Goal: Information Seeking & Learning: Learn about a topic

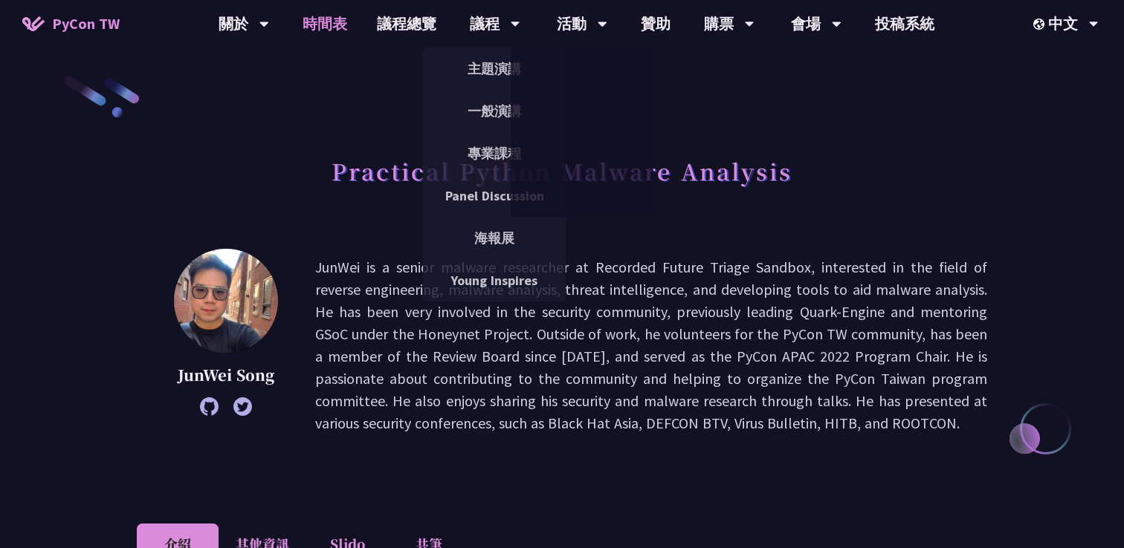
click at [325, 2] on link "時間表" at bounding box center [325, 24] width 74 height 48
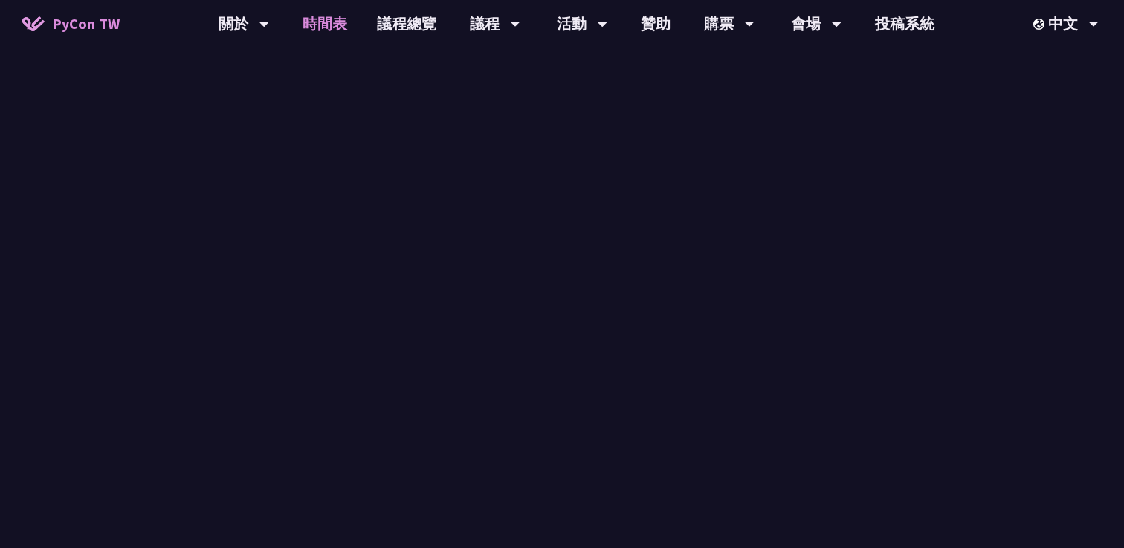
click at [325, 17] on link "時間表" at bounding box center [325, 24] width 74 height 48
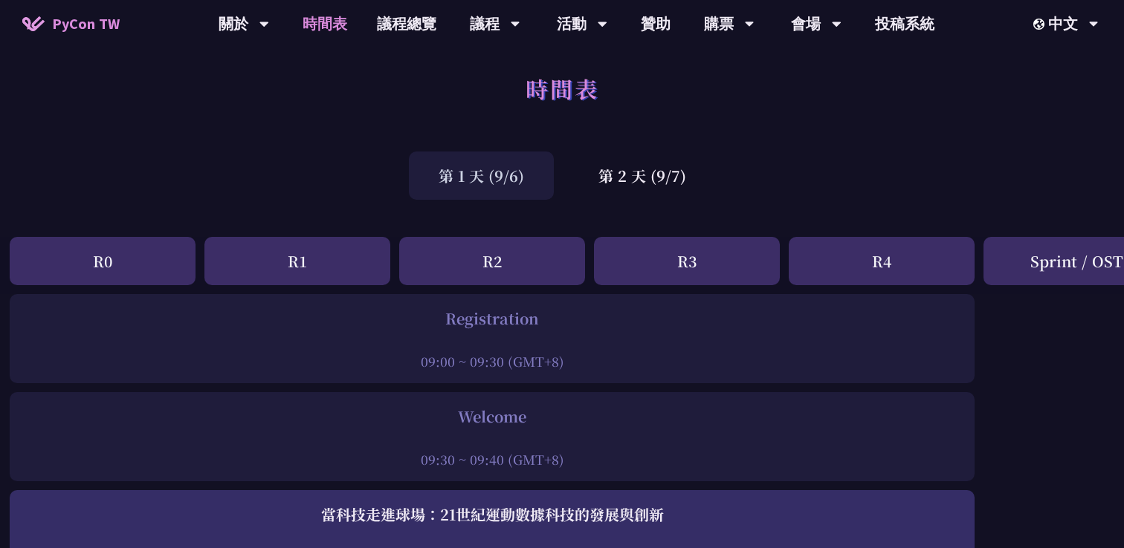
scroll to position [0, 5]
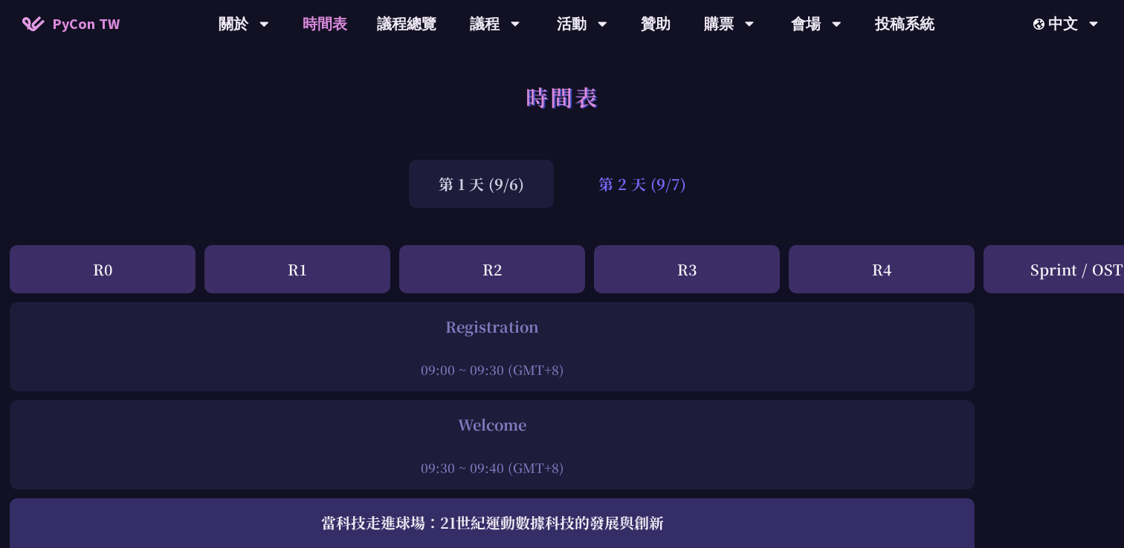
click at [596, 192] on div "第 2 天 (9/7)" at bounding box center [641, 184] width 147 height 48
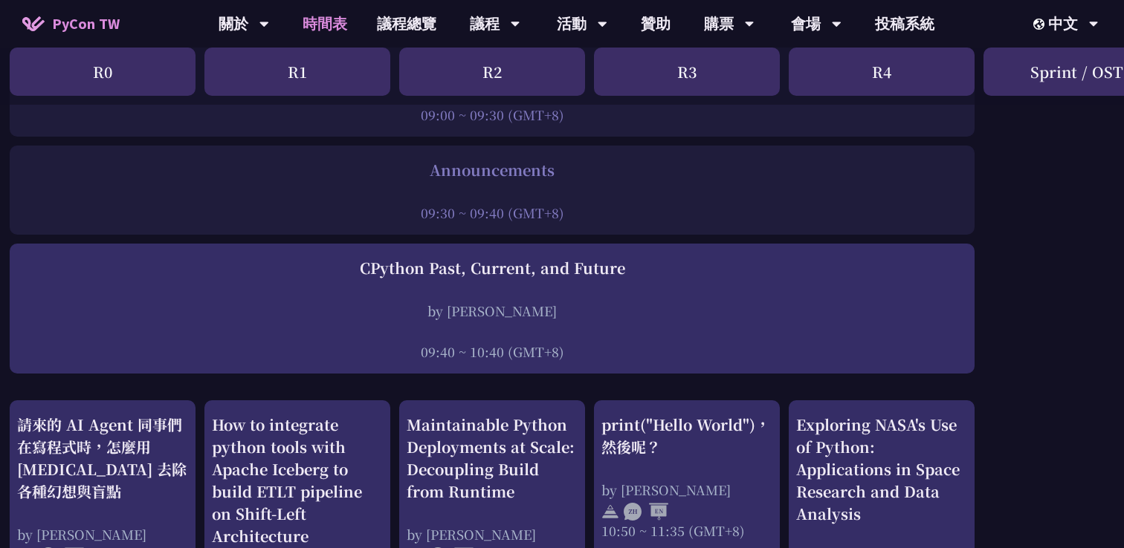
scroll to position [418, 5]
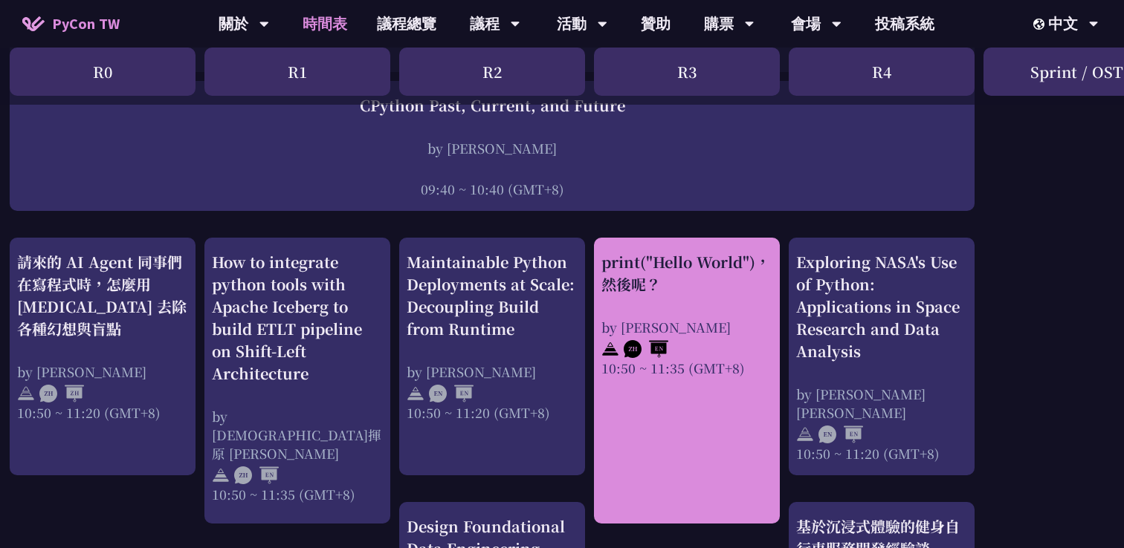
click at [646, 294] on div "print("Hello World")，然後呢？" at bounding box center [686, 273] width 171 height 45
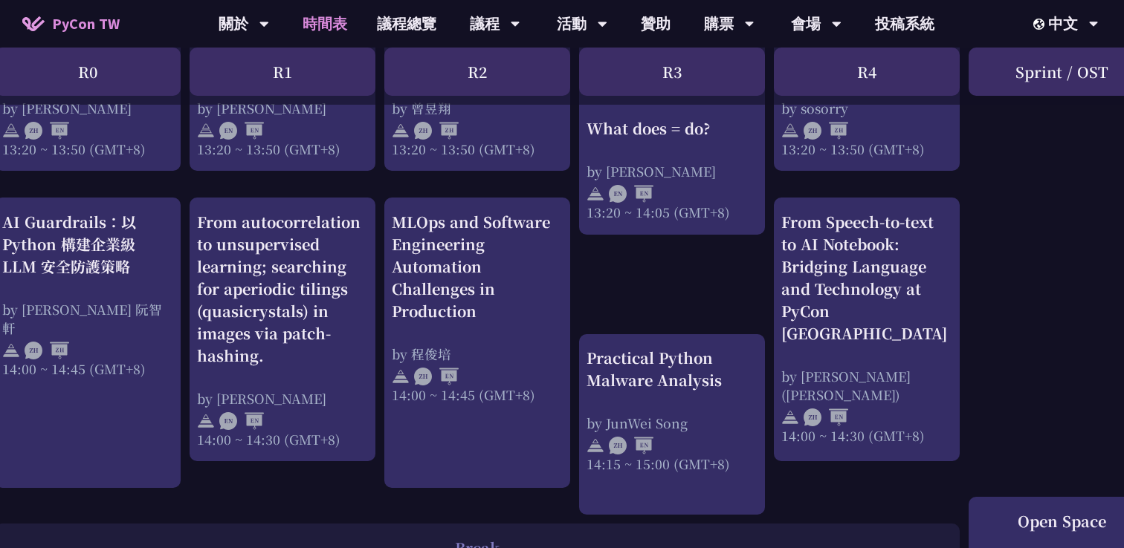
scroll to position [1381, 21]
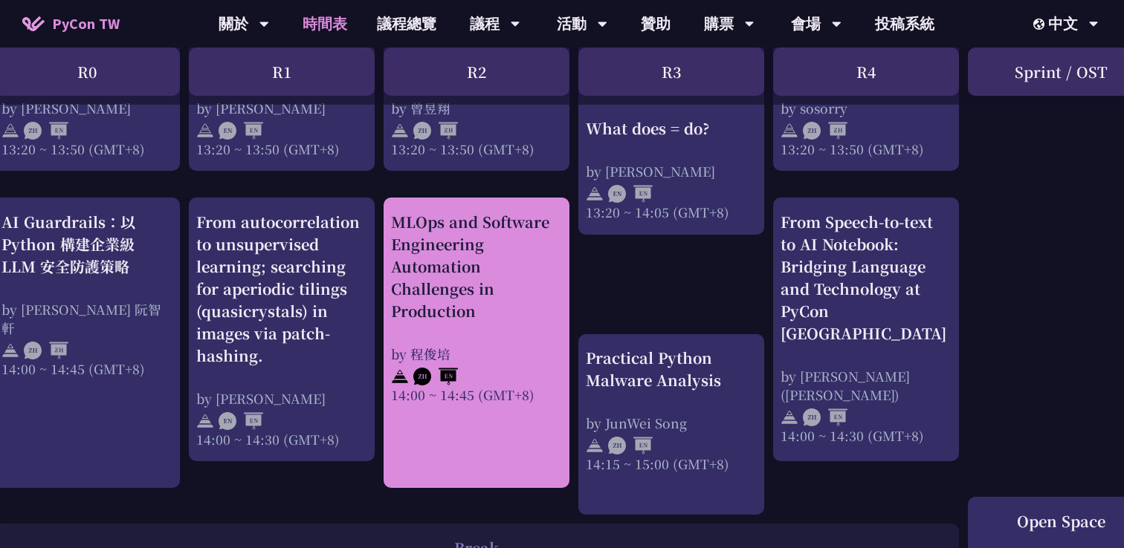
click at [479, 389] on div "14:00 ~ 14:45 (GMT+8)" at bounding box center [476, 395] width 171 height 19
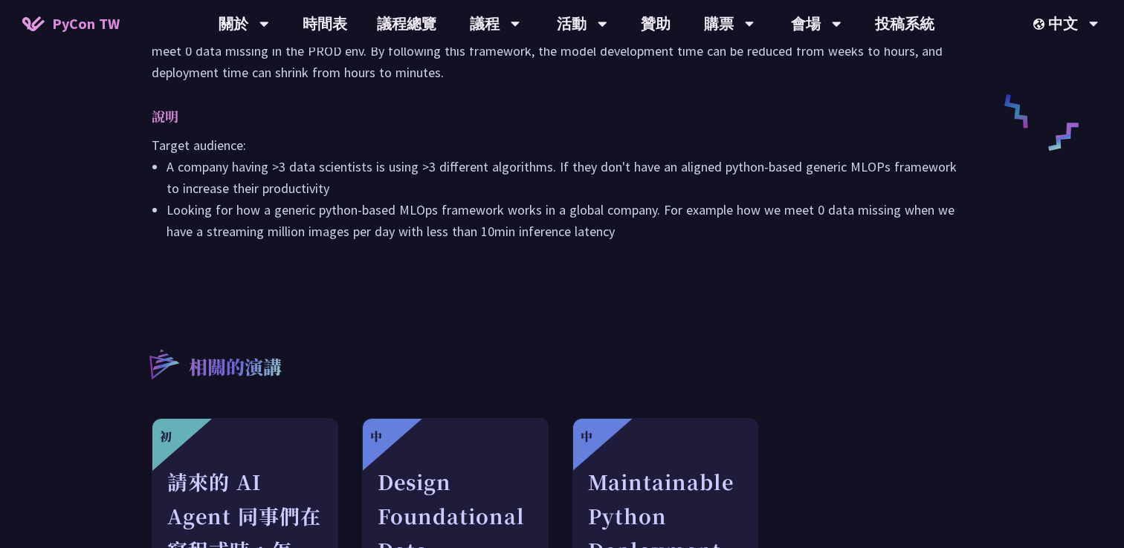
scroll to position [596, 0]
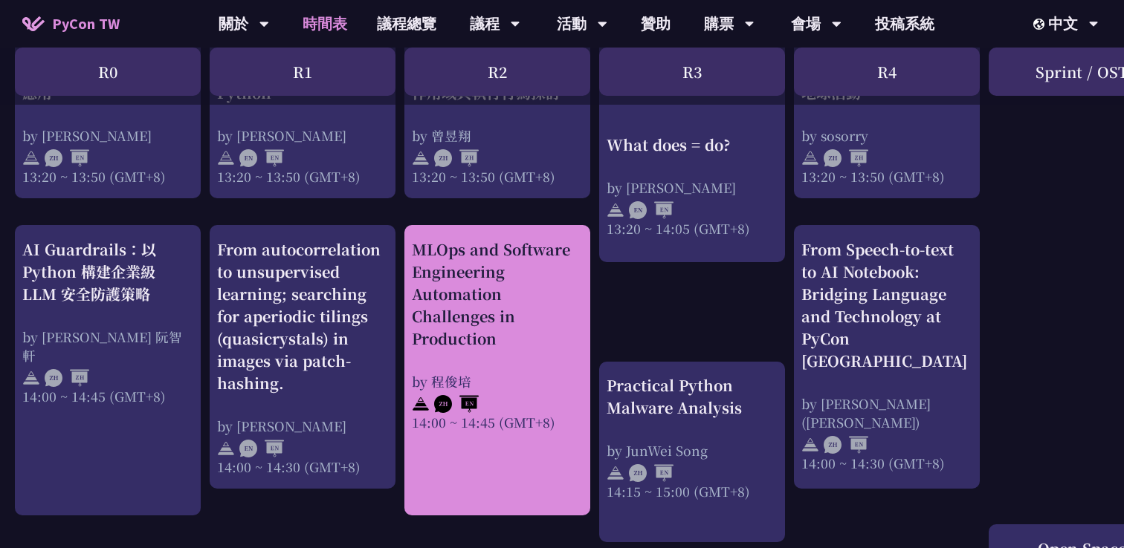
scroll to position [1355, 0]
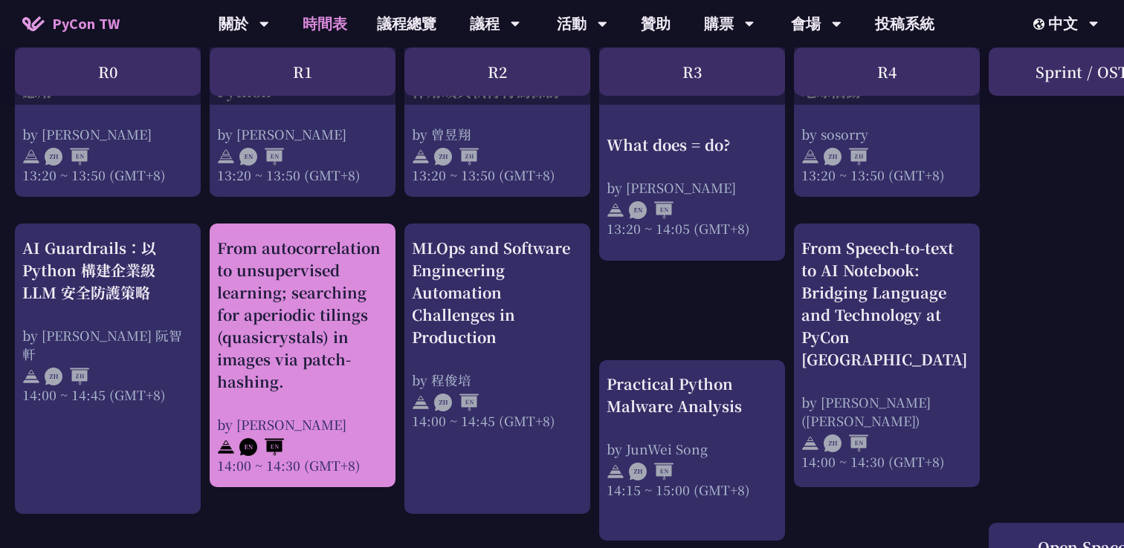
click at [342, 396] on div "From autocorrelation to unsupervised learning; searching for aperiodic tilings …" at bounding box center [302, 356] width 171 height 238
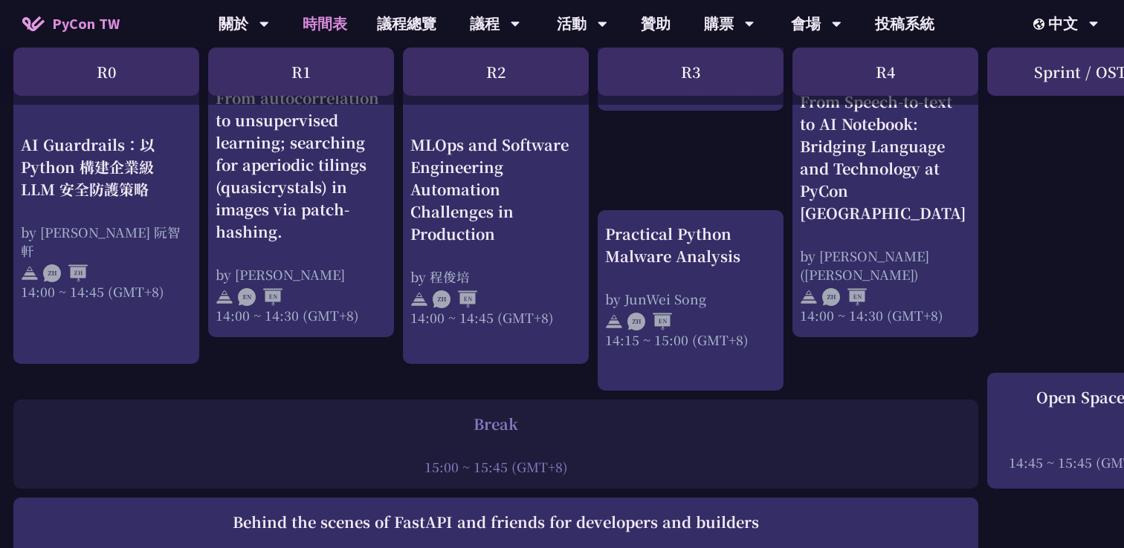
scroll to position [1483, 1]
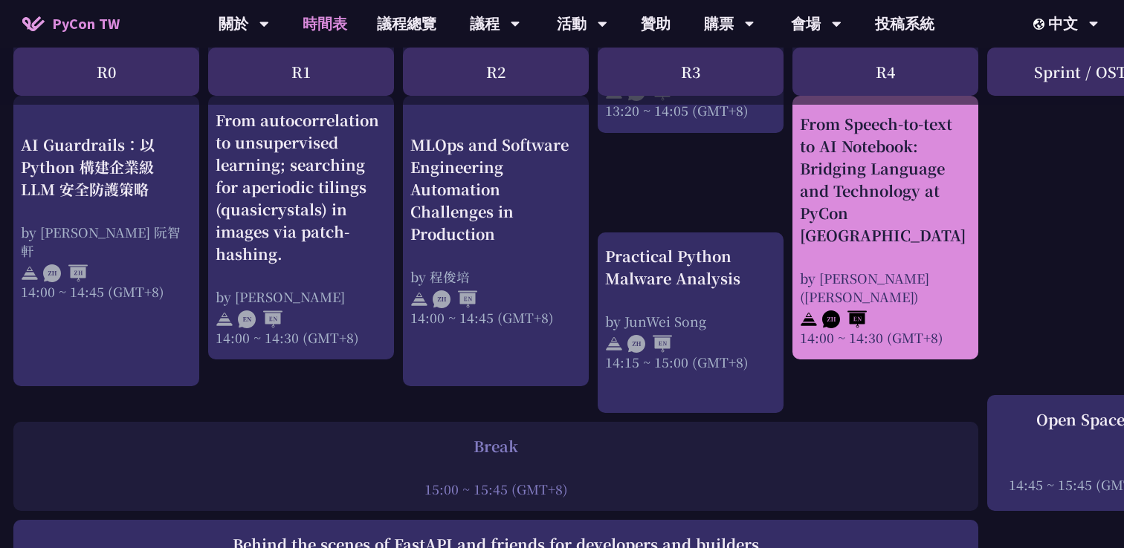
click at [811, 270] on div "by [PERSON_NAME] ([PERSON_NAME])" at bounding box center [885, 287] width 171 height 37
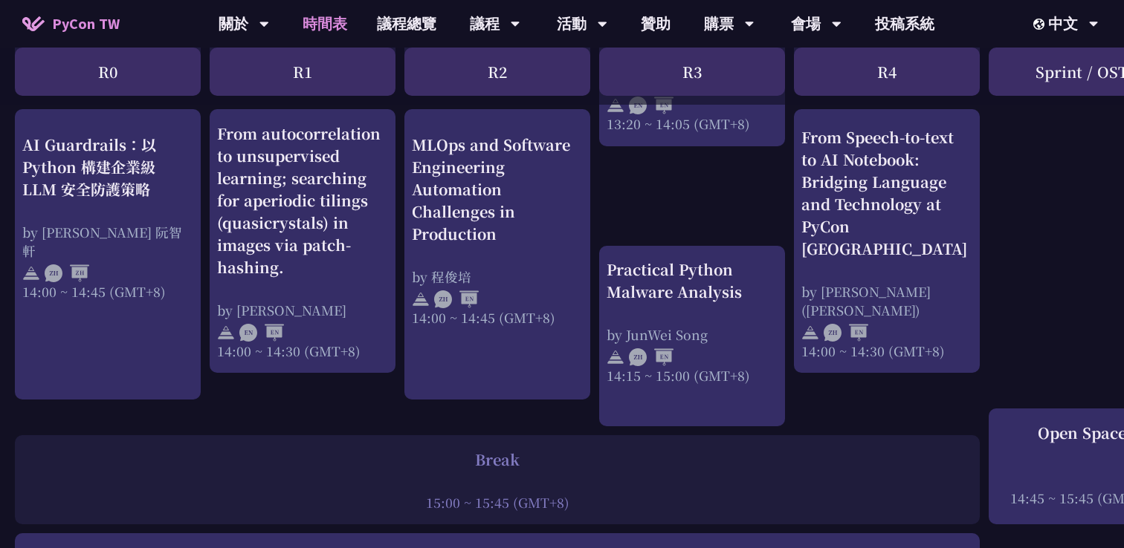
scroll to position [1471, 0]
click at [668, 305] on div "Practical Python Malware Analysis by JunWei Song 14:15 ~ 15:00 (GMT+8)" at bounding box center [691, 320] width 171 height 126
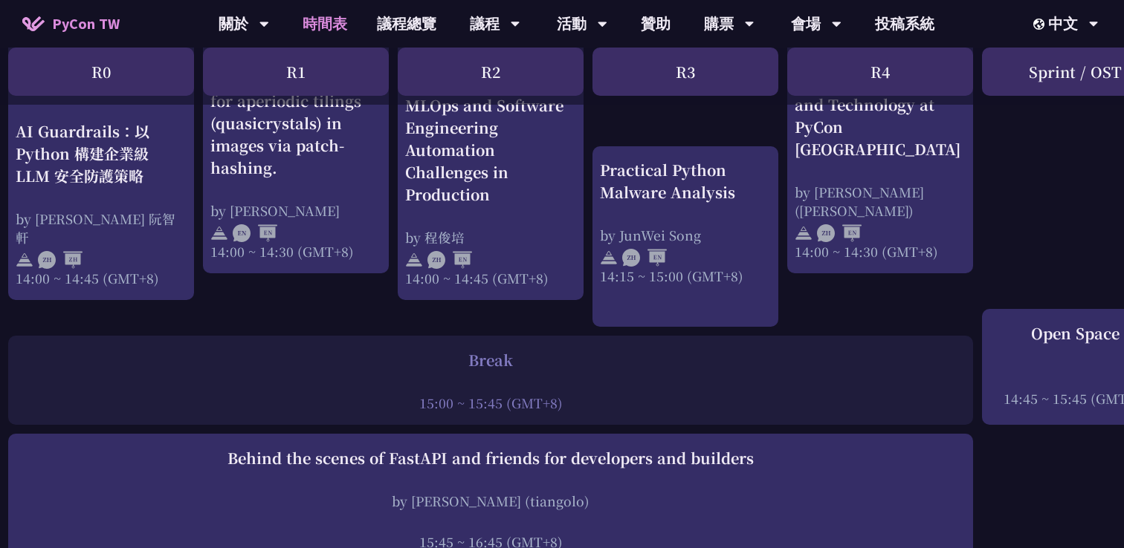
scroll to position [1569, 11]
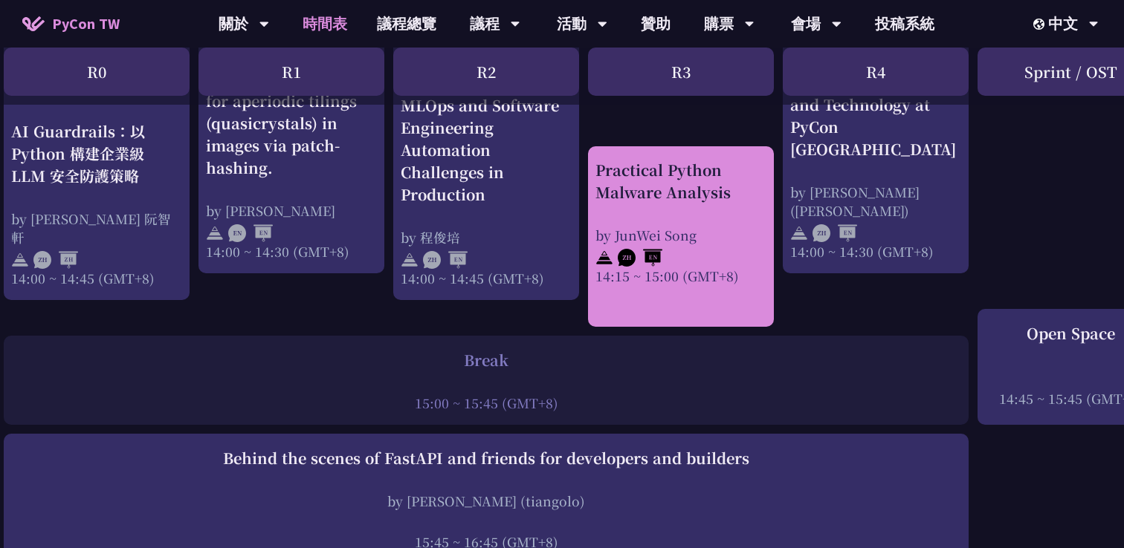
click at [669, 289] on div "Practical Python Malware Analysis by JunWei Song 14:15 ~ 15:00 (GMT+8)" at bounding box center [681, 236] width 186 height 181
click at [692, 184] on div "Practical Python Malware Analysis" at bounding box center [680, 181] width 171 height 45
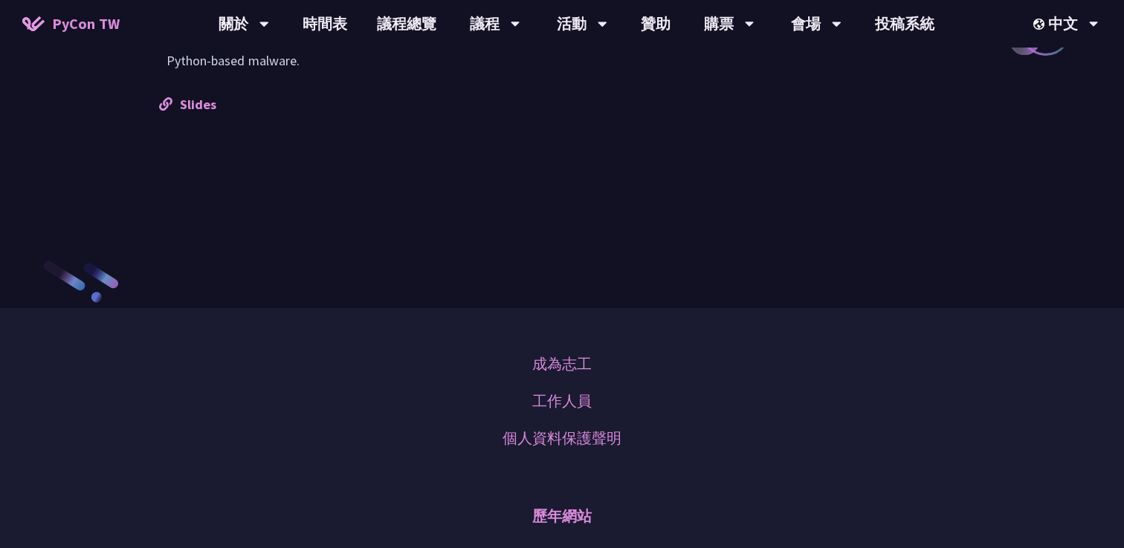
scroll to position [1721, 0]
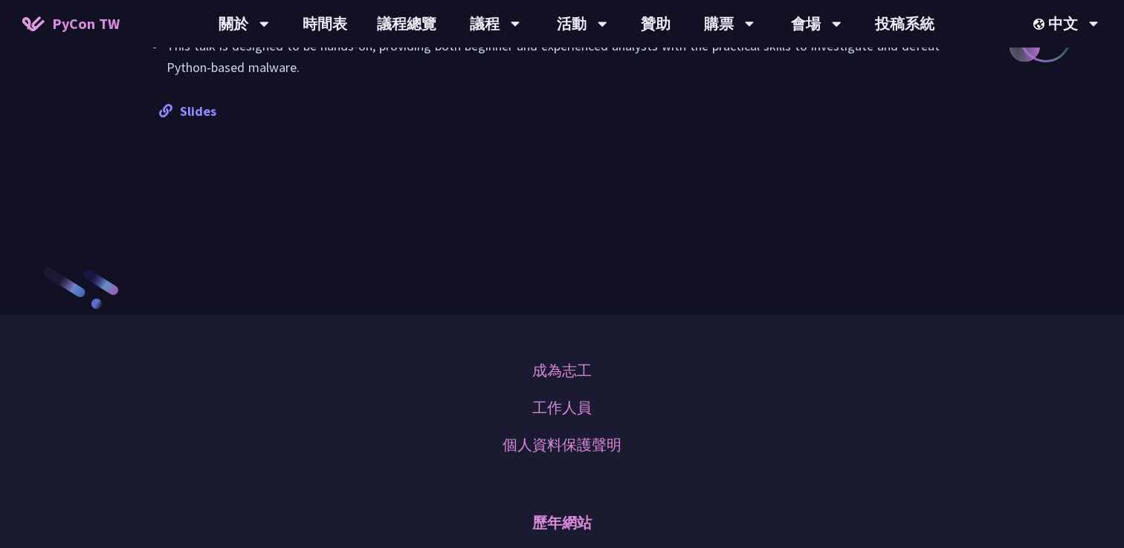
click at [196, 122] on div "Slides" at bounding box center [561, 111] width 805 height 22
click at [197, 120] on link "Slides" at bounding box center [187, 111] width 57 height 17
click at [322, 31] on link "時間表" at bounding box center [325, 24] width 74 height 48
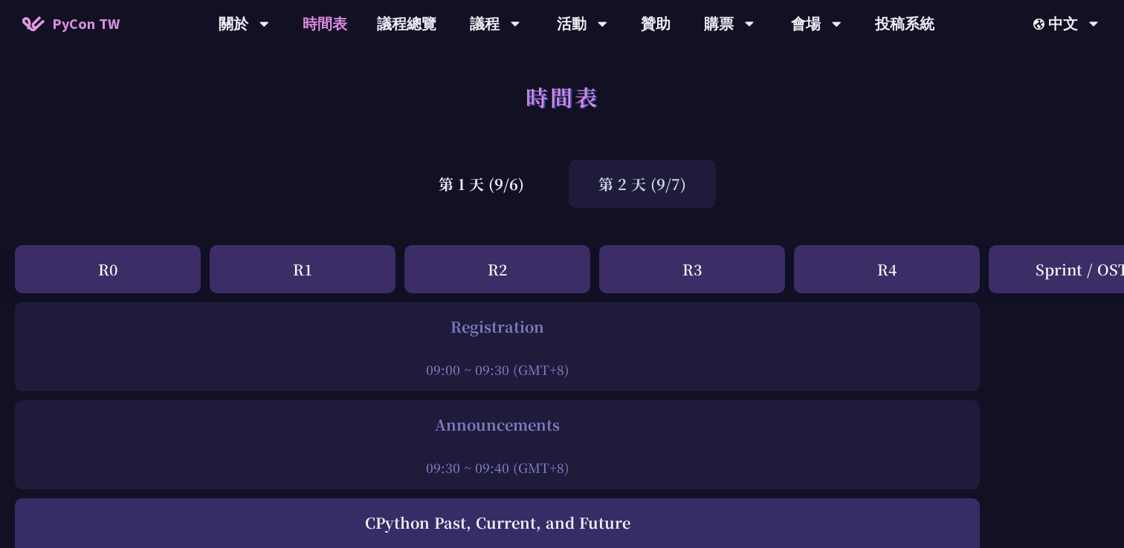
scroll to position [1569, 0]
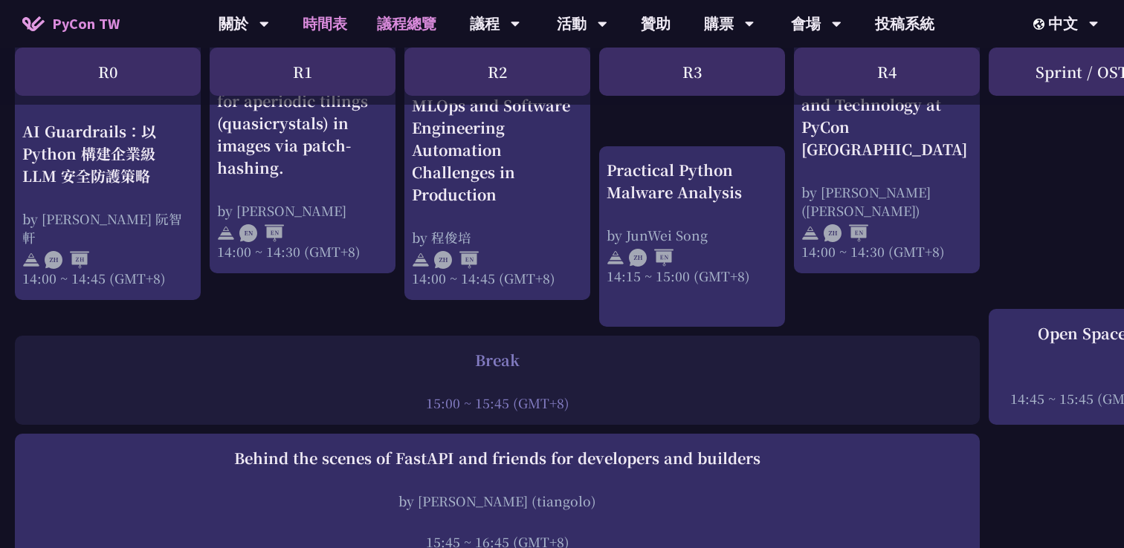
click at [407, 36] on link "議程總覽" at bounding box center [406, 24] width 89 height 48
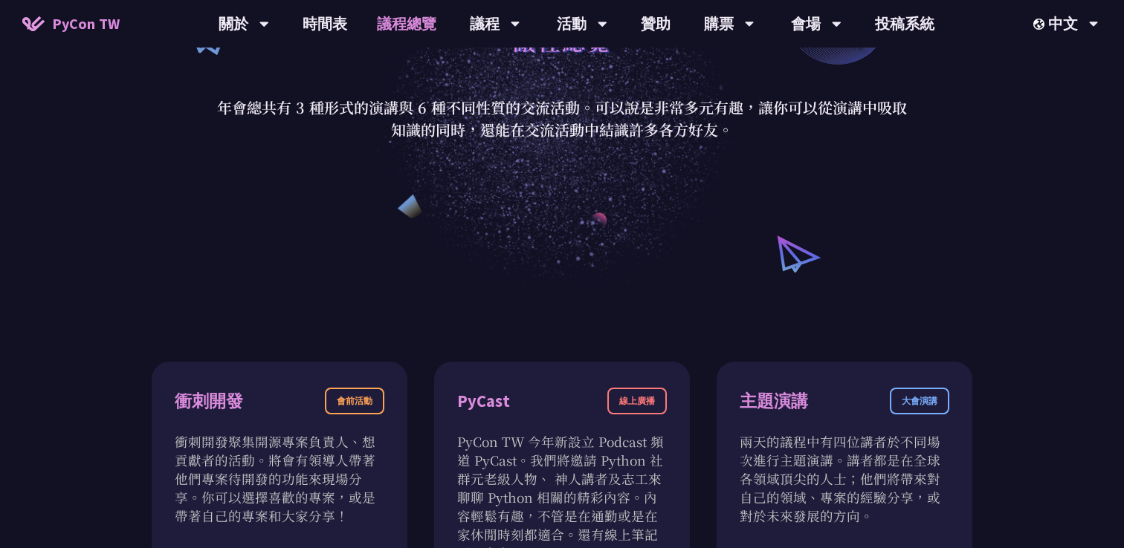
scroll to position [65, 0]
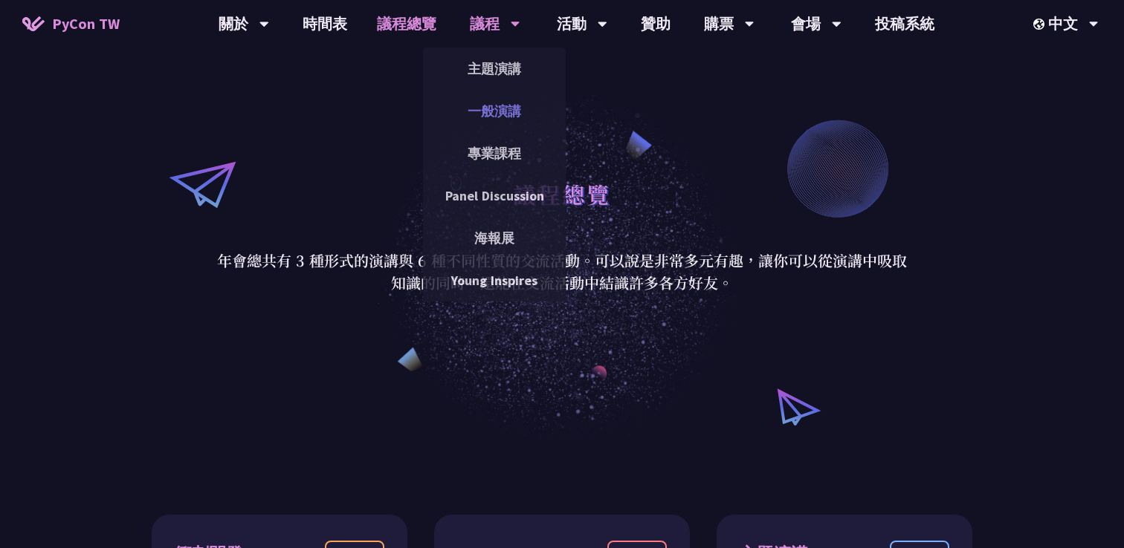
click at [484, 108] on link "一般演講" at bounding box center [494, 111] width 143 height 35
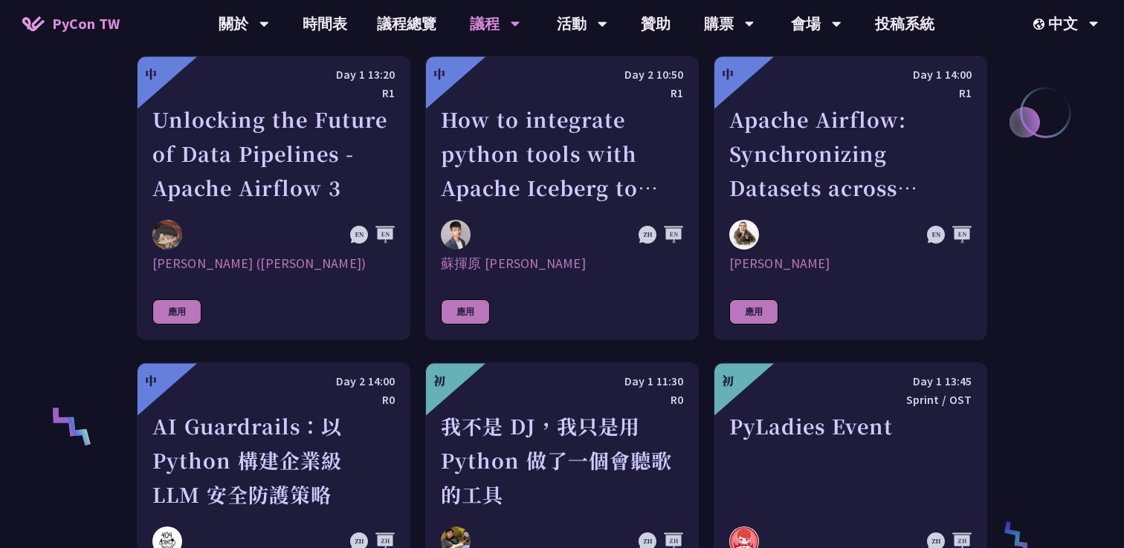
scroll to position [878, 0]
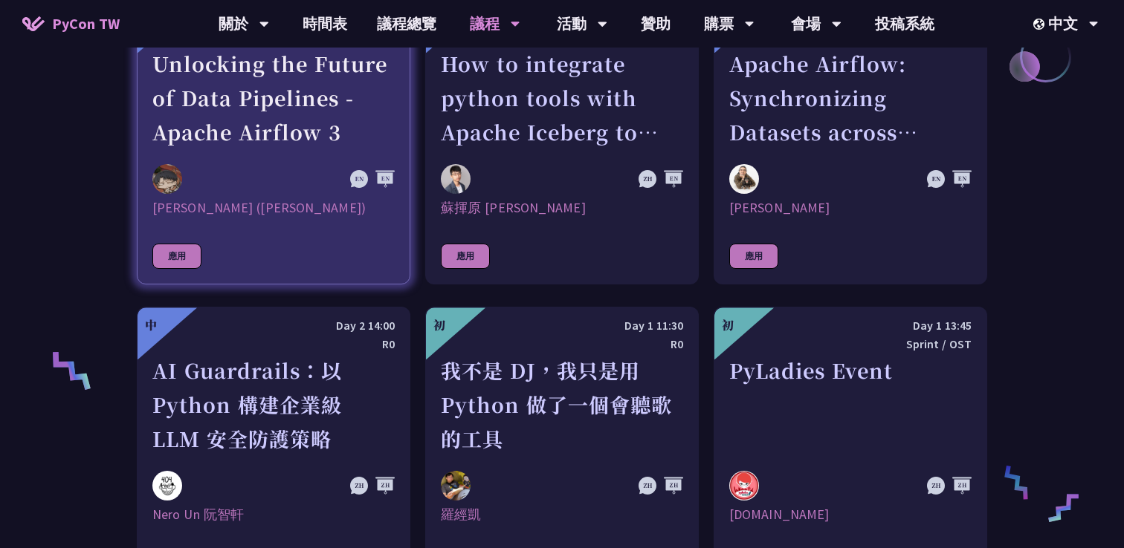
click at [321, 233] on link "中 Day 1 13:20 R1 Unlocking the Future of Data Pipelines - Apache Airflow 3 [PER…" at bounding box center [273, 142] width 273 height 285
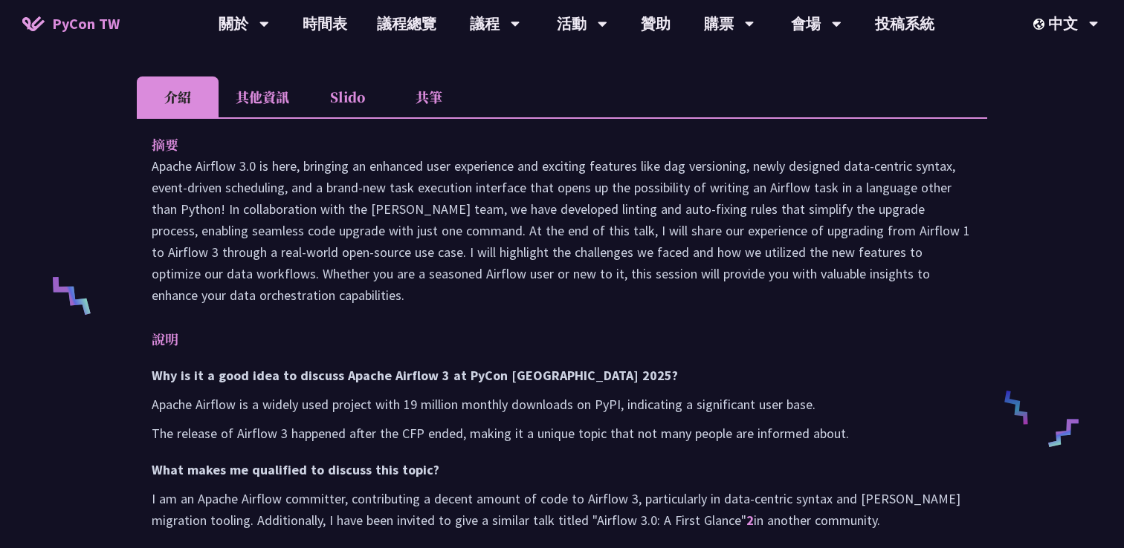
scroll to position [282, 0]
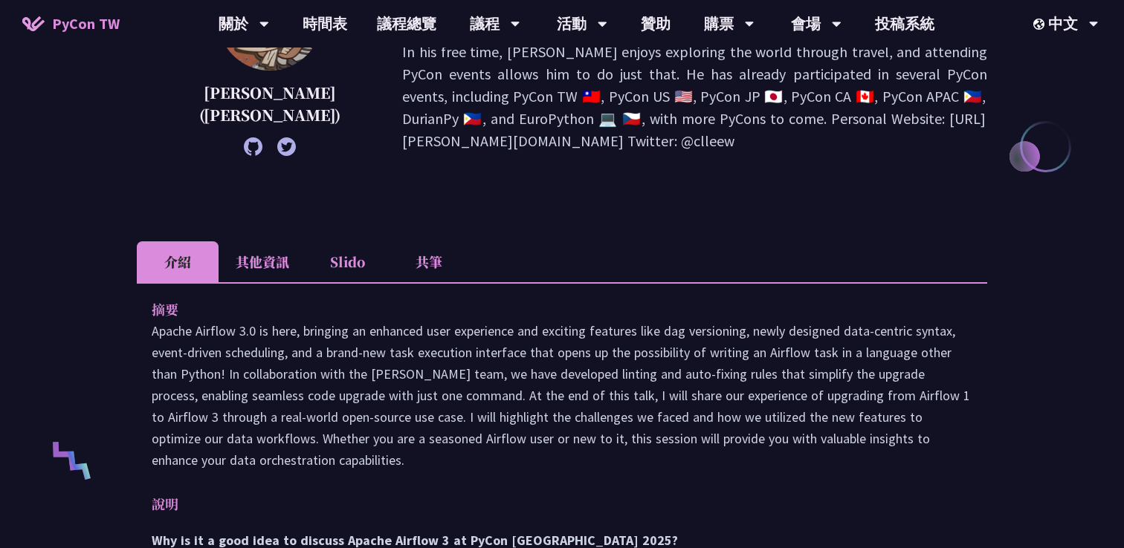
click at [288, 259] on li "其他資訊" at bounding box center [262, 261] width 88 height 41
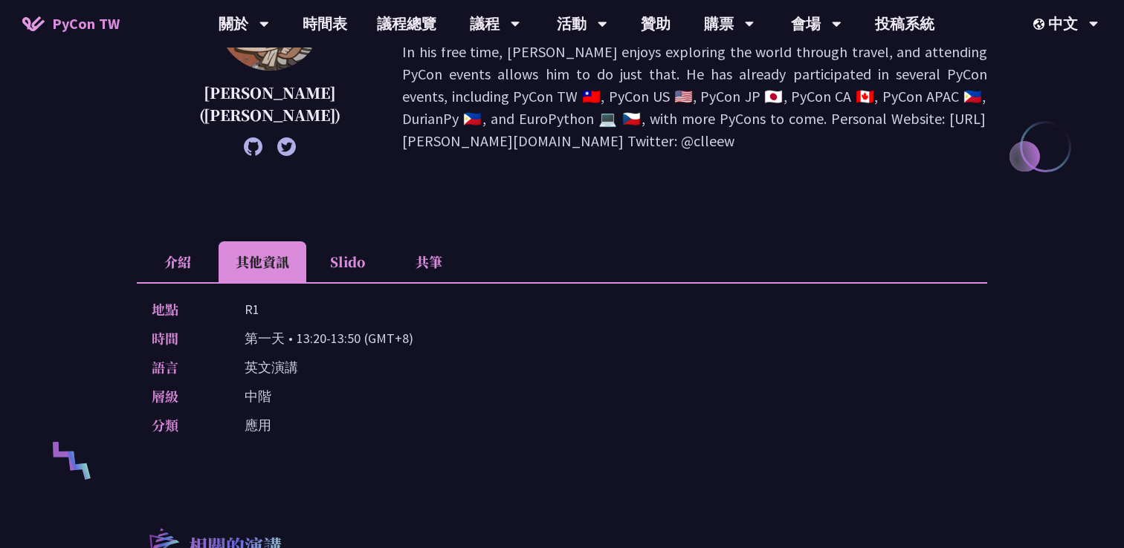
drag, startPoint x: 295, startPoint y: 335, endPoint x: 357, endPoint y: 337, distance: 62.4
click at [357, 337] on p "第一天 • 13:20-13:50 (GMT+8)" at bounding box center [328, 339] width 169 height 22
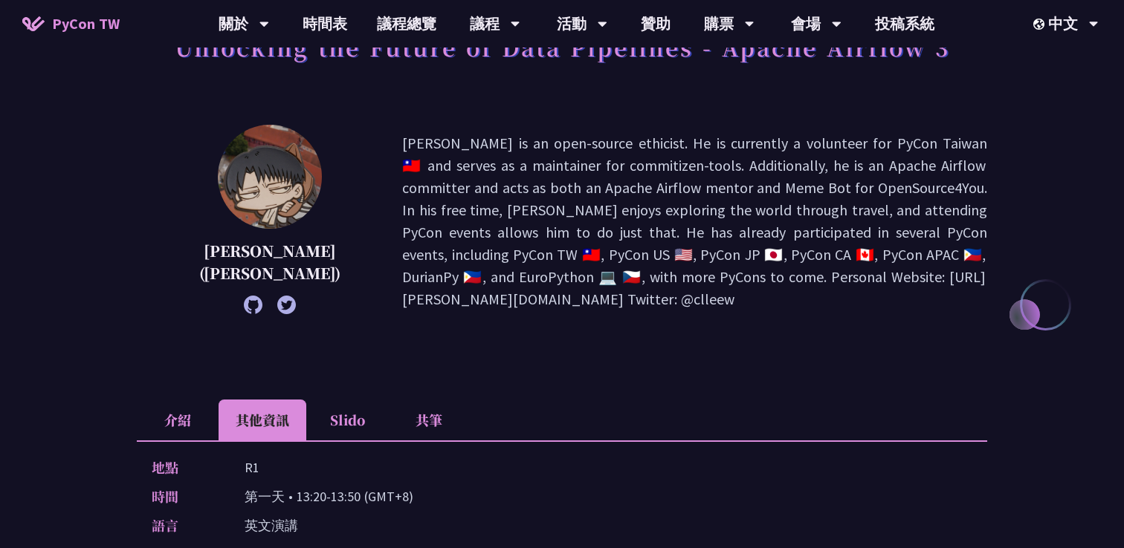
scroll to position [0, 0]
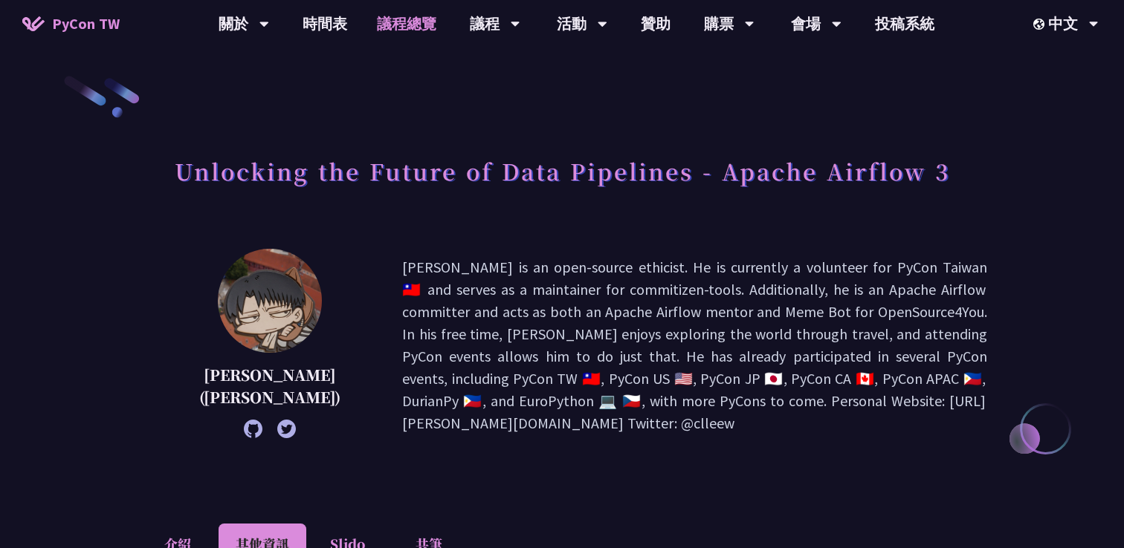
click at [383, 29] on link "議程總覽" at bounding box center [406, 24] width 89 height 48
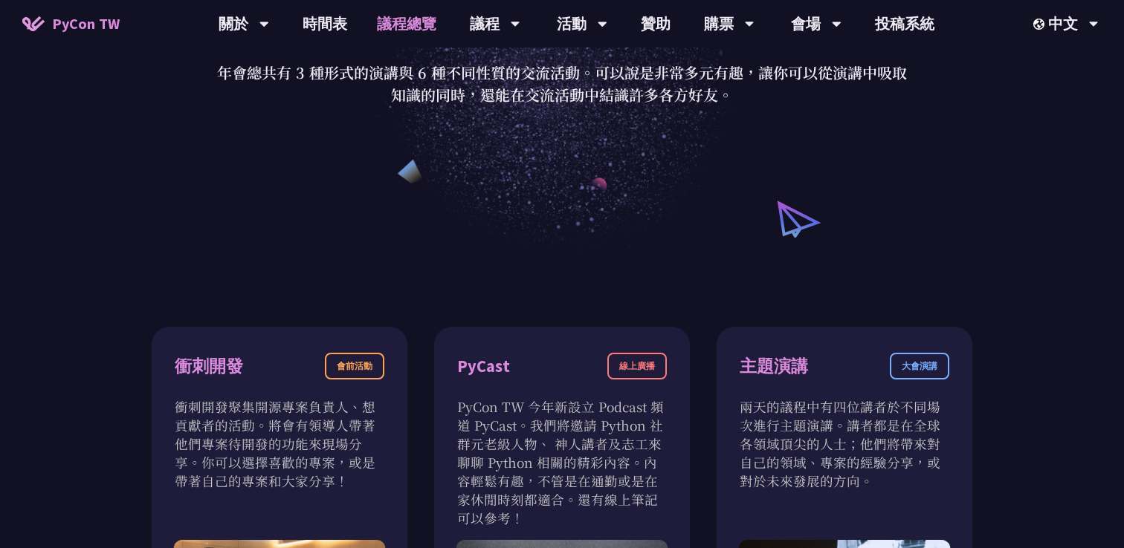
scroll to position [217, 0]
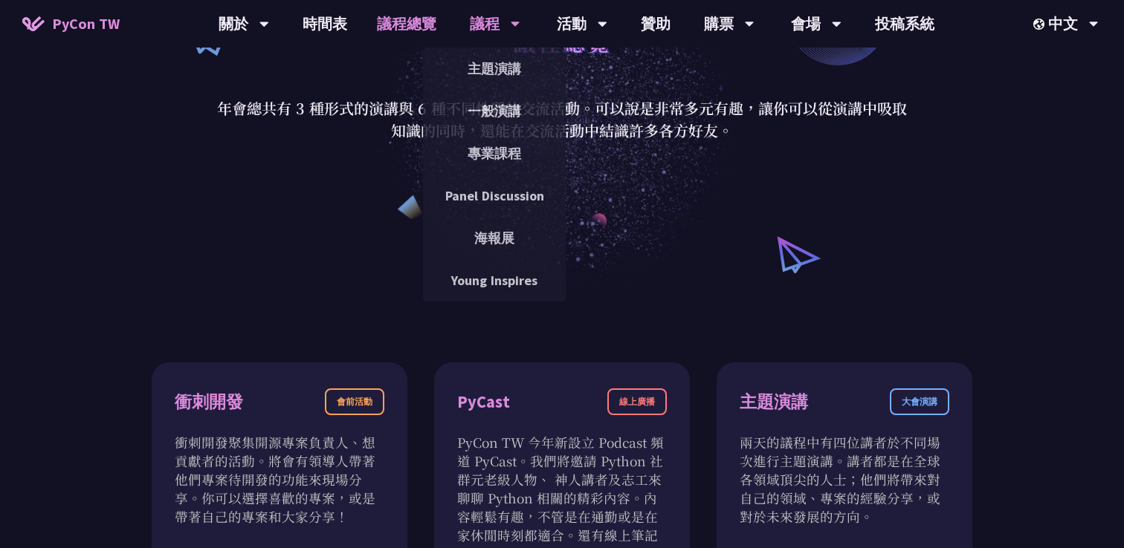
click at [487, 25] on div "議程" at bounding box center [495, 24] width 51 height 48
click at [484, 122] on link "一般演講" at bounding box center [494, 111] width 143 height 35
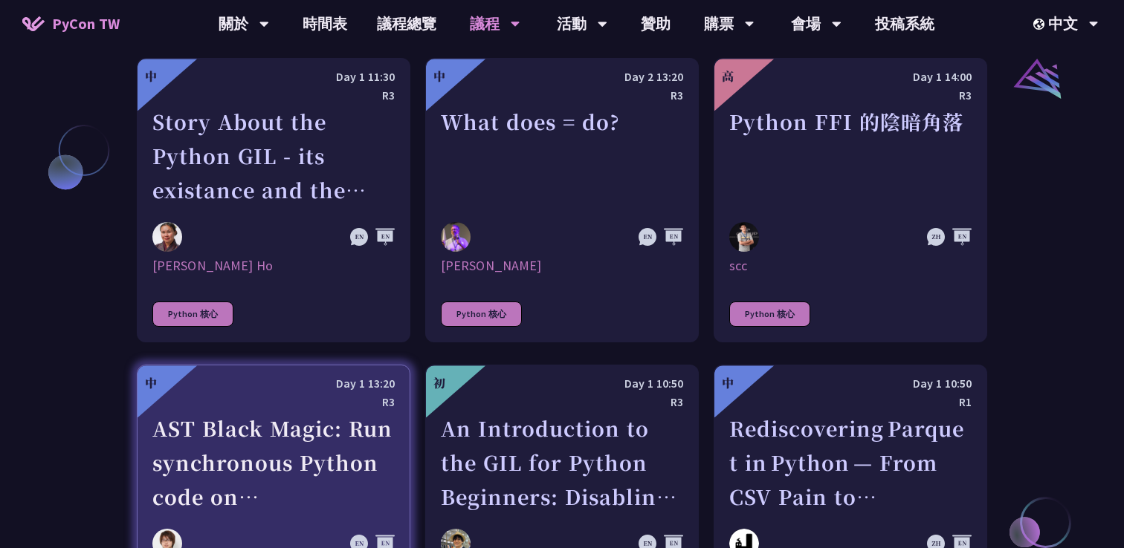
scroll to position [1716, 0]
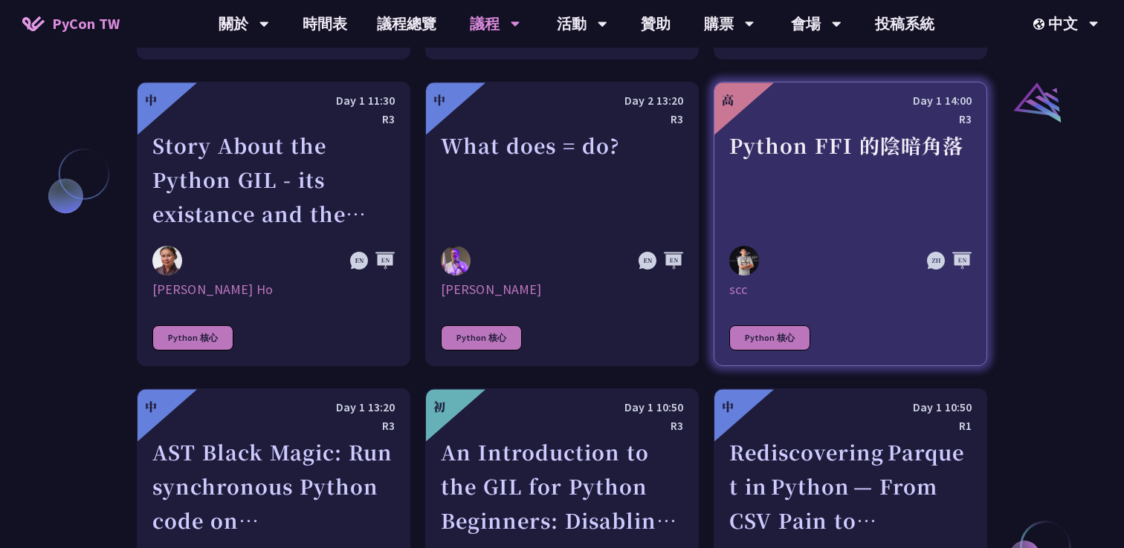
click at [745, 230] on div "Python FFI 的陰暗角落" at bounding box center [850, 180] width 242 height 103
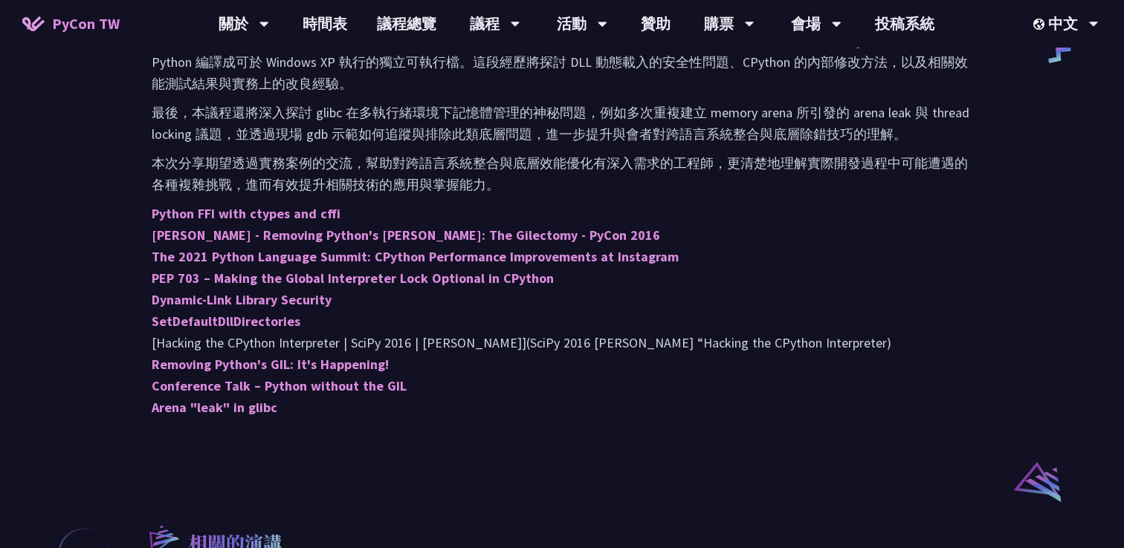
scroll to position [826, 0]
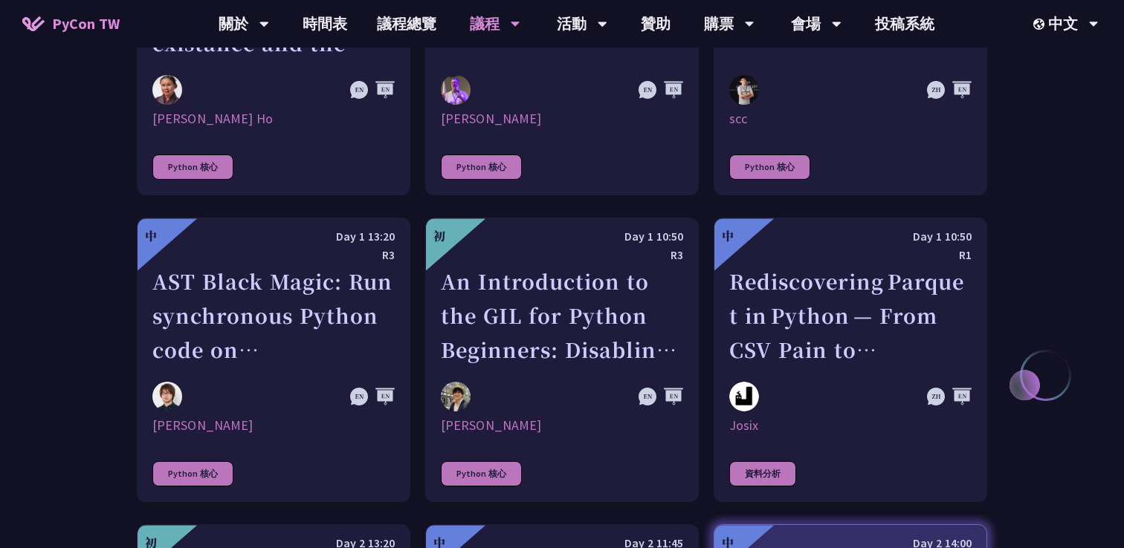
scroll to position [1783, 0]
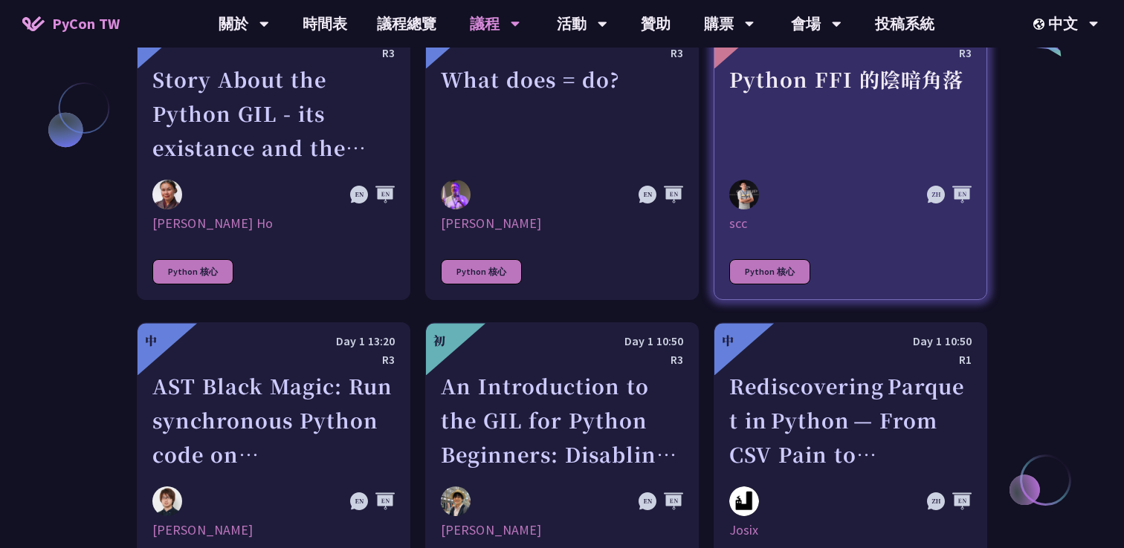
click at [775, 210] on div at bounding box center [813, 195] width 169 height 30
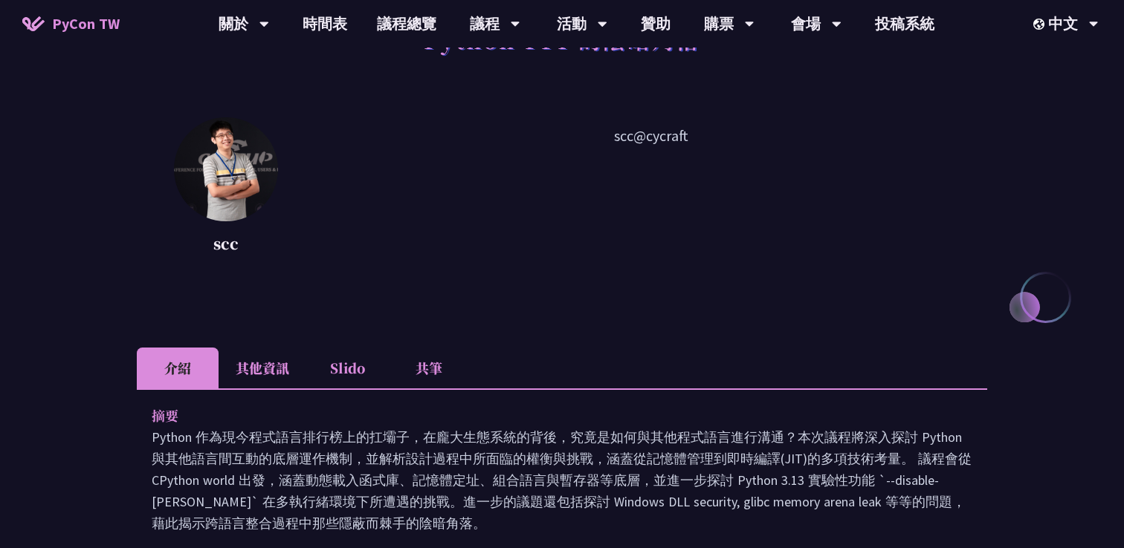
scroll to position [290, 0]
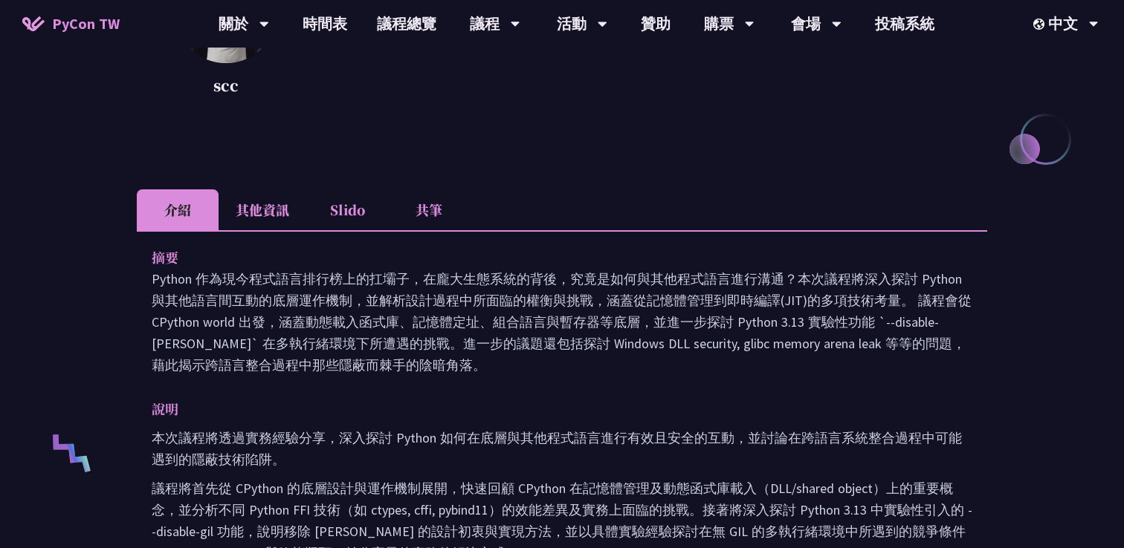
click at [251, 224] on li "其他資訊" at bounding box center [262, 209] width 88 height 41
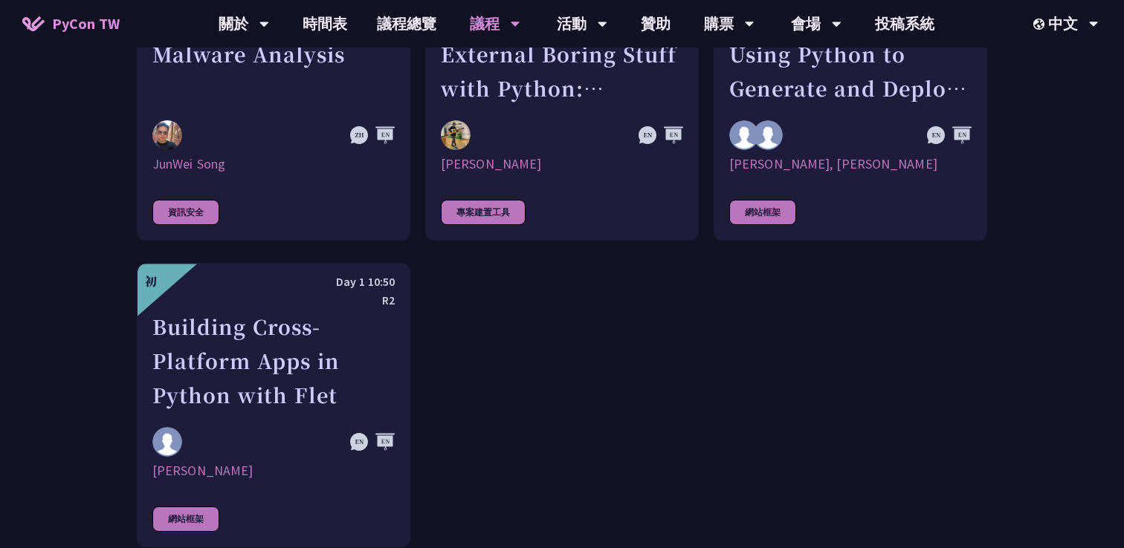
scroll to position [4303, 0]
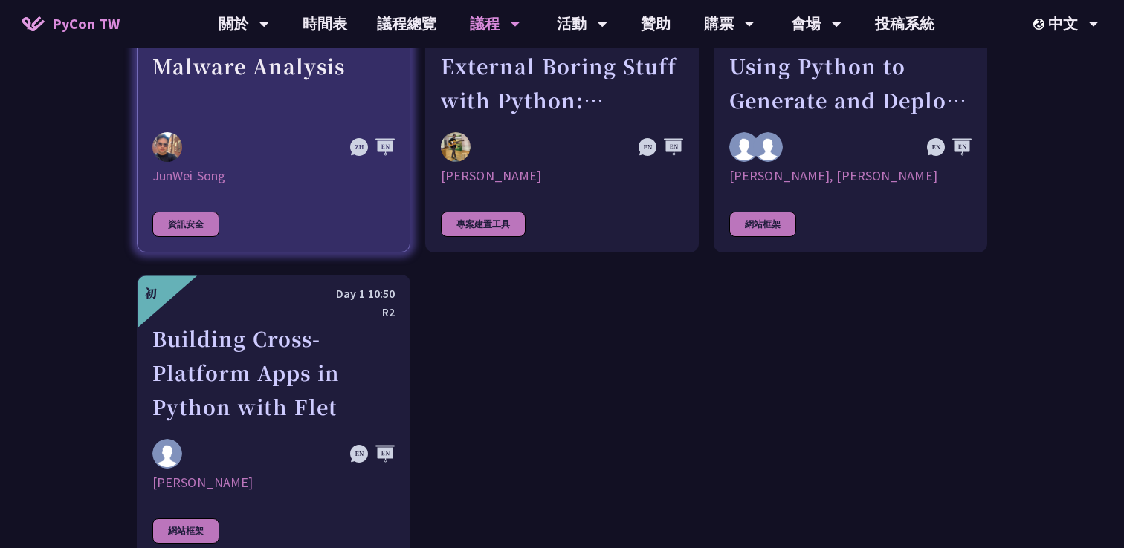
click at [302, 183] on link "中 Day 2 14:15 R3 Practical Python Malware Analysis JunWei Song 資訊安全" at bounding box center [273, 110] width 273 height 285
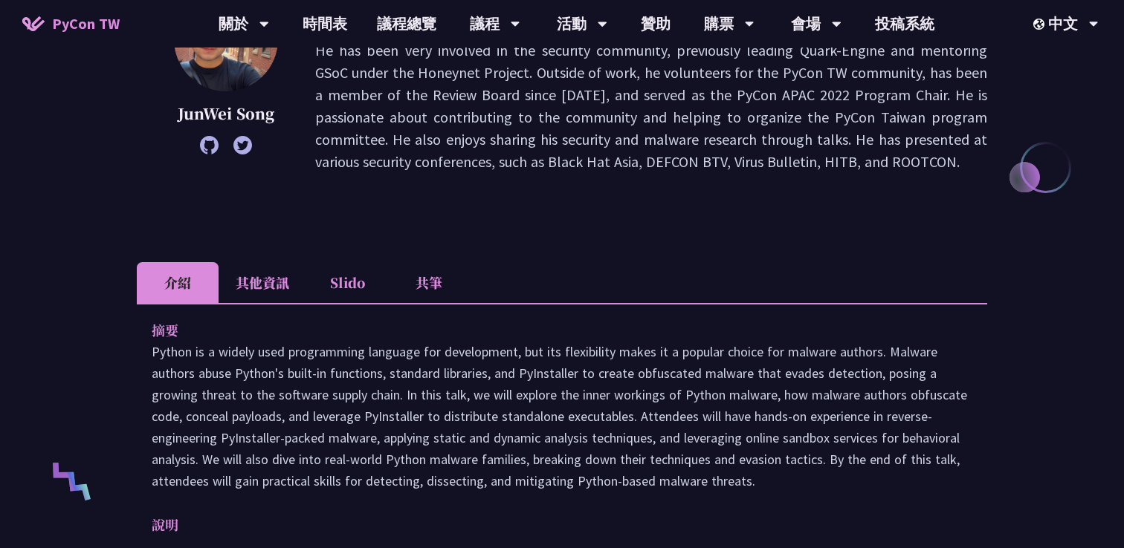
scroll to position [295, 0]
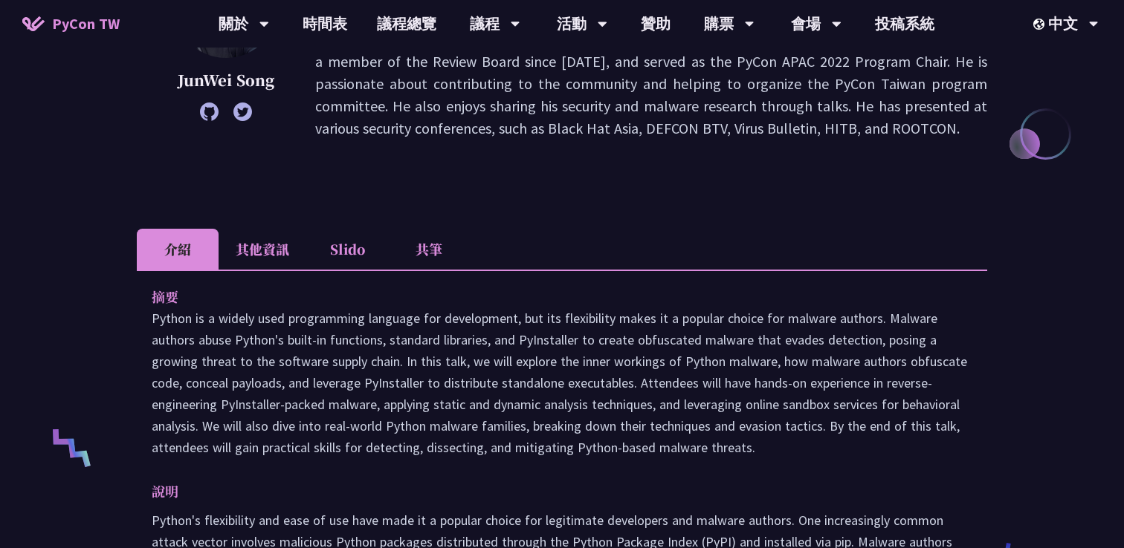
click at [274, 241] on li "其他資訊" at bounding box center [262, 249] width 88 height 41
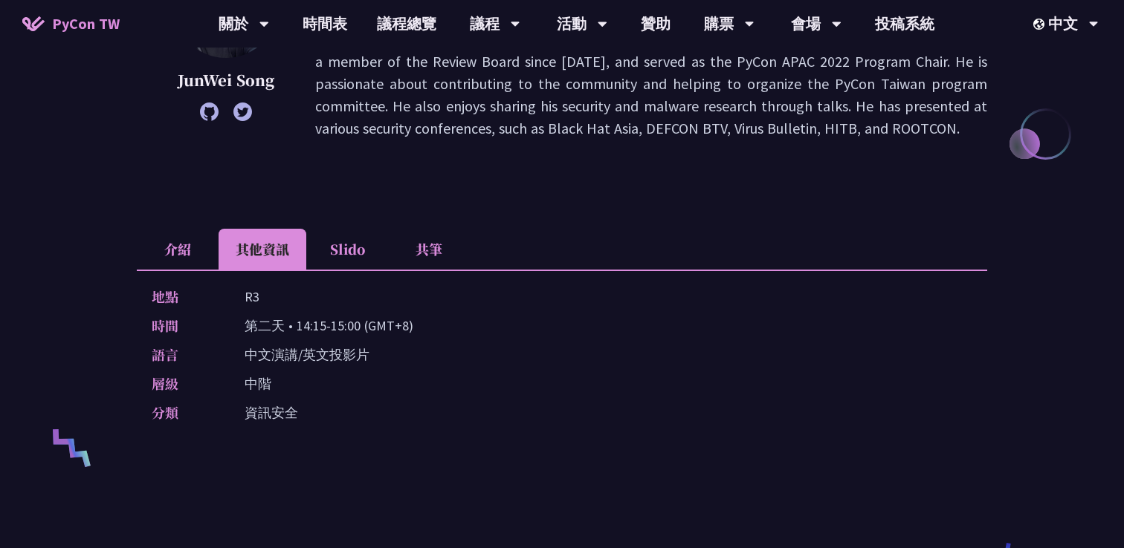
scroll to position [364, 0]
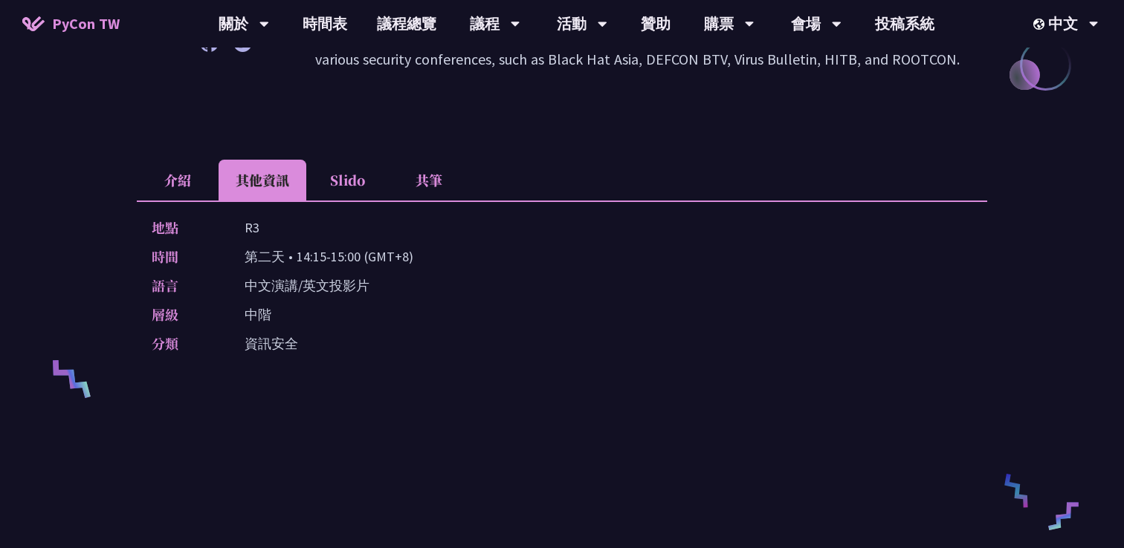
drag, startPoint x: 292, startPoint y: 258, endPoint x: 462, endPoint y: 339, distance: 188.5
click at [463, 339] on div "地點 R3 時間 [DEMOGRAPHIC_DATA] • 14:15-15:00 (GMT+8) 語言 中文演講/英文投影片 層級 中階 分類 資訊安全" at bounding box center [562, 289] width 850 height 176
click at [462, 339] on div "分類 資訊安全" at bounding box center [558, 344] width 813 height 22
drag, startPoint x: 250, startPoint y: 285, endPoint x: 447, endPoint y: 348, distance: 206.1
click at [447, 348] on div "地點 R3 時間 [DEMOGRAPHIC_DATA] • 14:15-15:00 (GMT+8) 語言 中文演講/英文投影片 層級 中階 分類 資訊安全" at bounding box center [562, 289] width 850 height 176
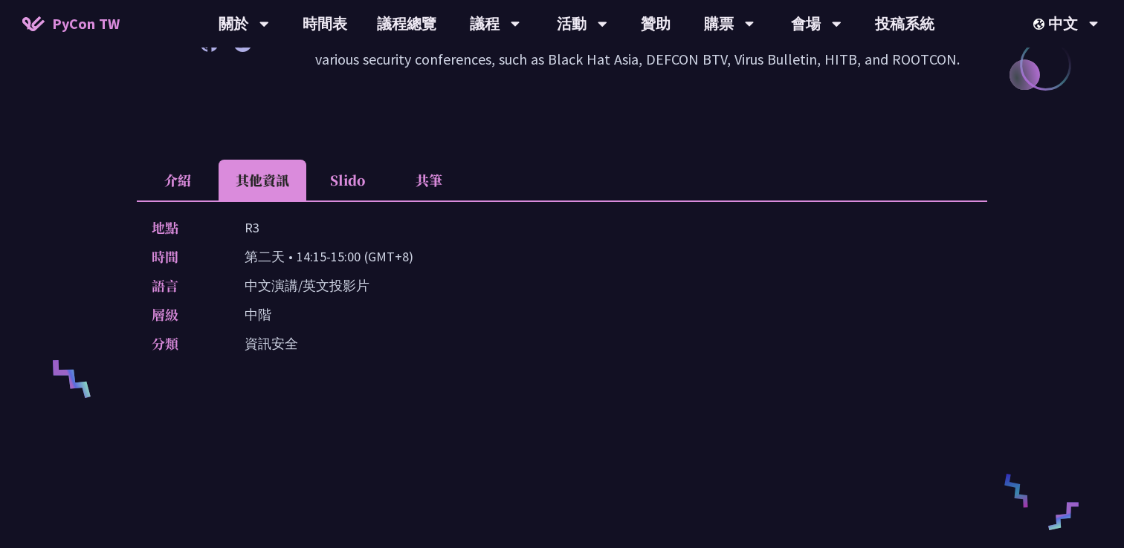
click at [445, 349] on div "分類 資訊安全" at bounding box center [558, 344] width 813 height 22
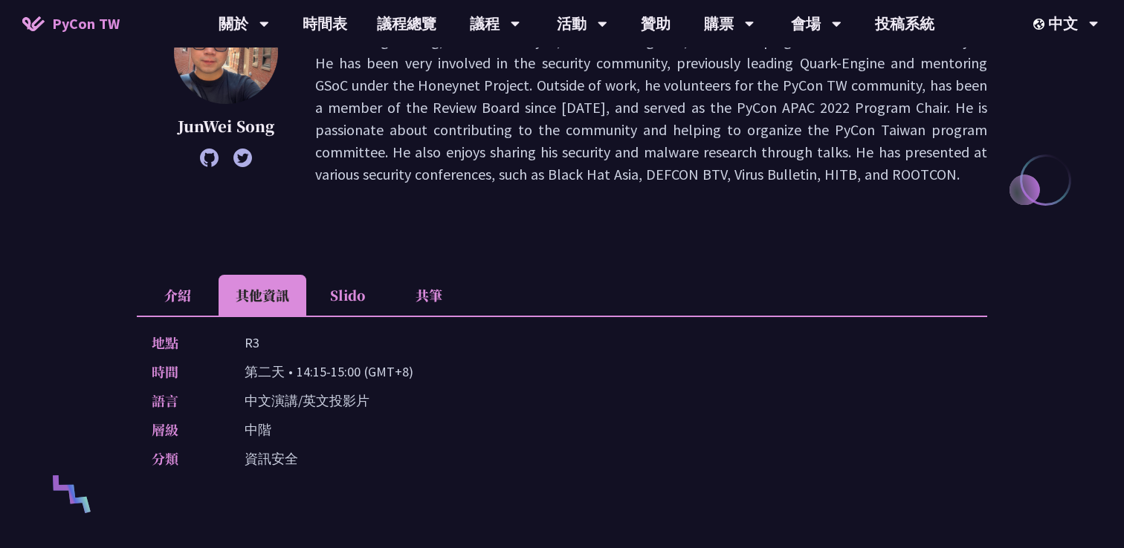
scroll to position [94, 0]
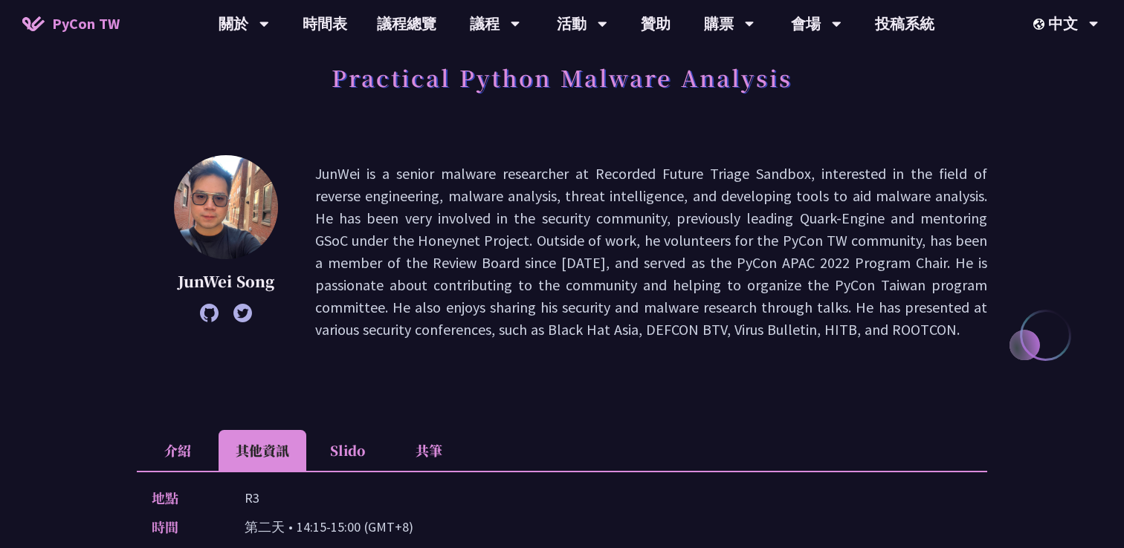
click at [343, 449] on li "Slido" at bounding box center [347, 450] width 82 height 41
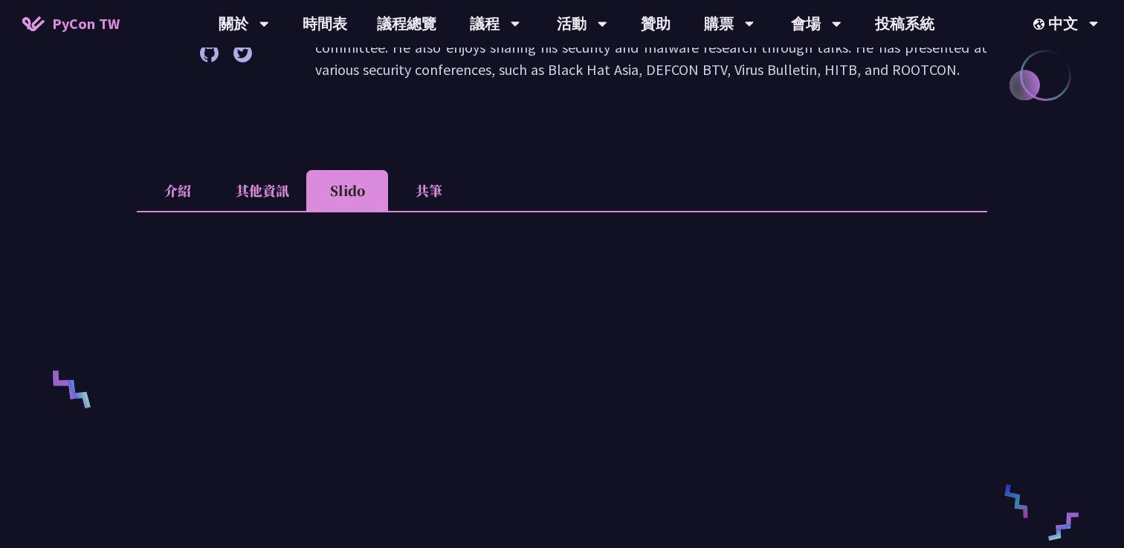
scroll to position [390, 0]
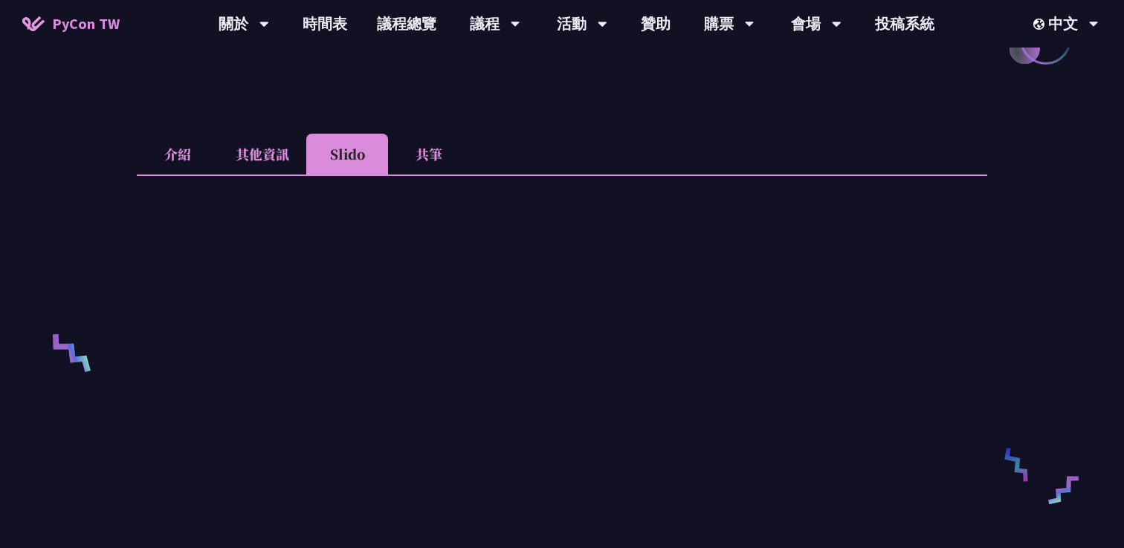
click at [158, 158] on li "介紹" at bounding box center [178, 154] width 82 height 41
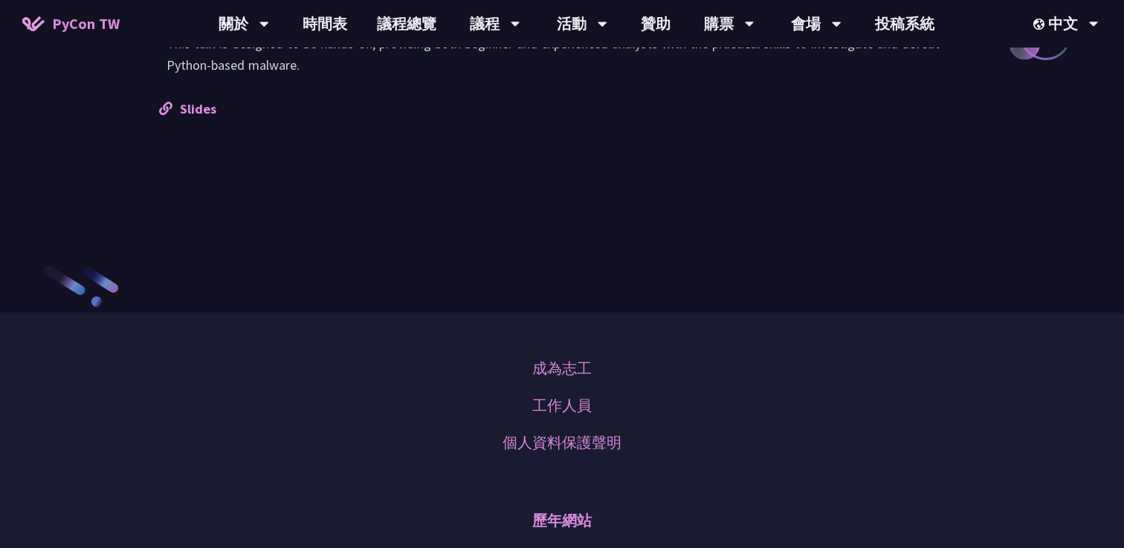
scroll to position [1504, 0]
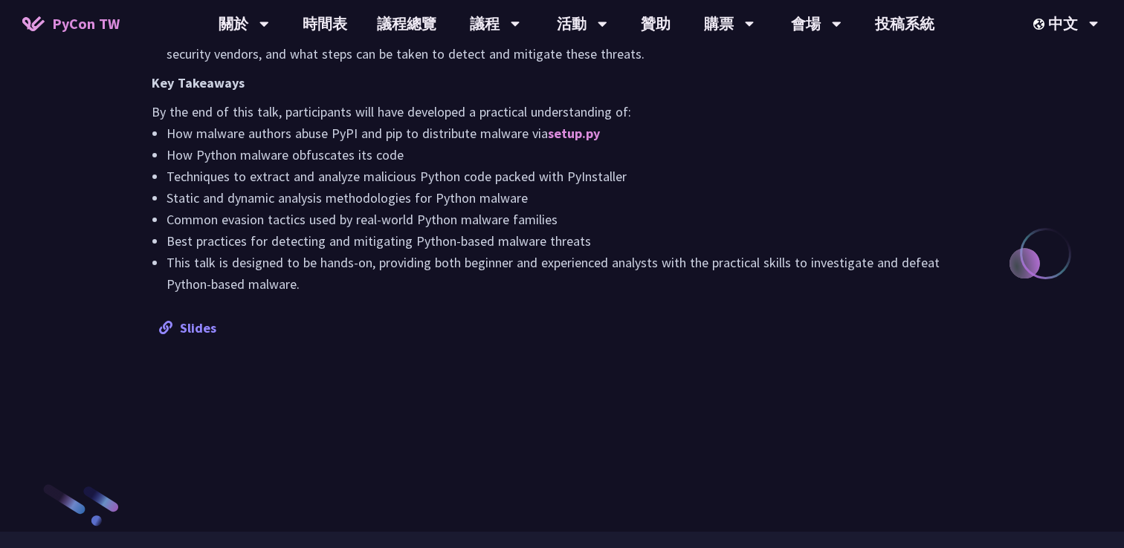
click at [189, 337] on link "Slides" at bounding box center [187, 328] width 57 height 17
